Goal: Navigation & Orientation: Find specific page/section

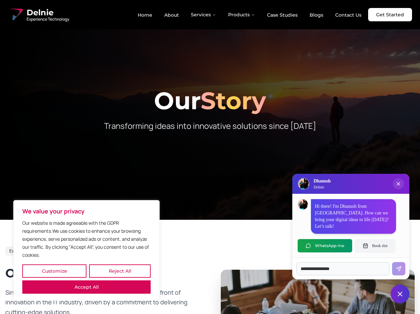
click at [54, 271] on button "Customize" at bounding box center [54, 270] width 64 height 13
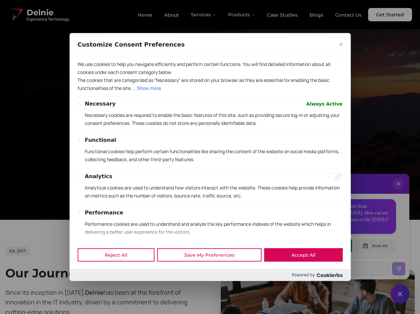
click at [120, 271] on div at bounding box center [210, 157] width 420 height 314
click at [87, 76] on p "We use cookies to help you navigate efficiently and perform certain functions. …" at bounding box center [210, 68] width 265 height 16
click at [210, 157] on div "Functional Functional cookies help perform certain functionalities like sharing…" at bounding box center [214, 152] width 258 height 33
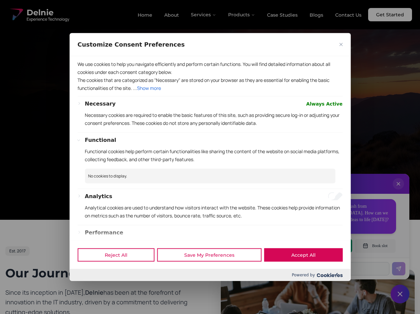
click at [204, 15] on div at bounding box center [210, 157] width 420 height 314
click at [242, 15] on div at bounding box center [210, 157] width 420 height 314
click at [399, 190] on div at bounding box center [210, 157] width 420 height 314
click at [325, 246] on div "Reject All Save My Preferences Accept All" at bounding box center [210, 255] width 281 height 28
click at [375, 246] on div at bounding box center [210, 157] width 420 height 314
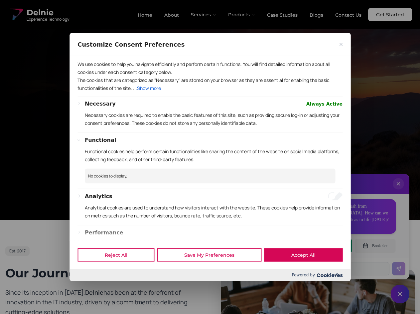
click at [400, 294] on div at bounding box center [210, 157] width 420 height 314
